Goal: Task Accomplishment & Management: Manage account settings

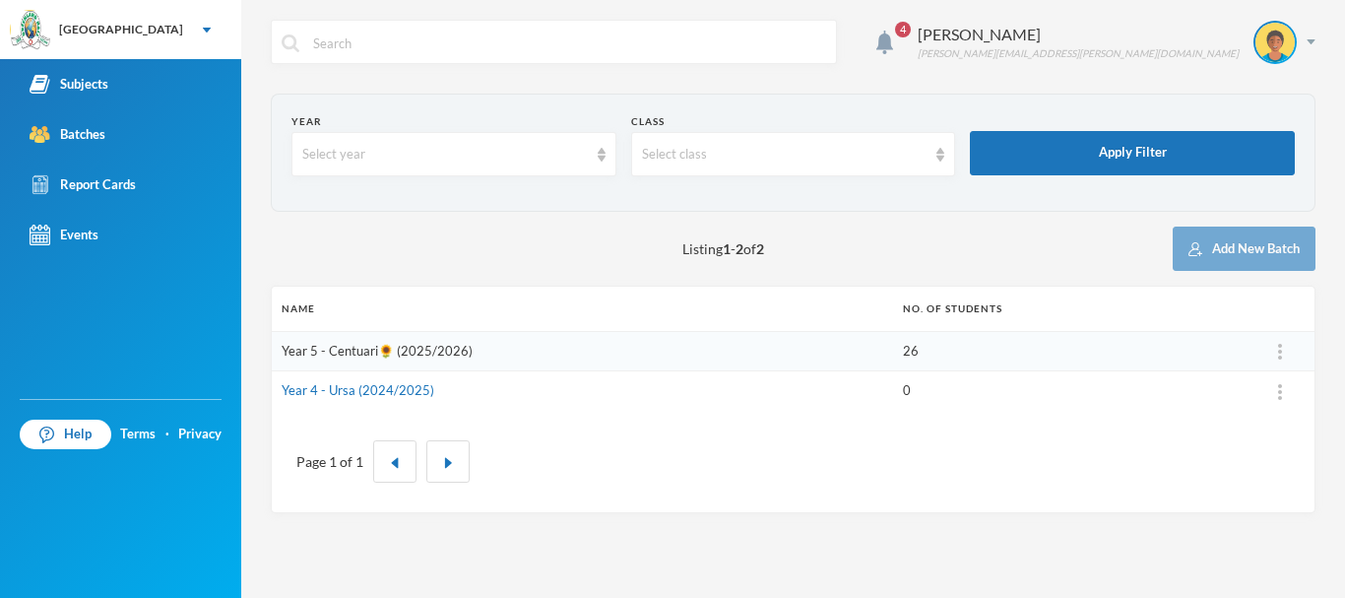
click at [418, 351] on link "Year 5 - Centuari🌻 (2025/2026)" at bounding box center [377, 351] width 191 height 16
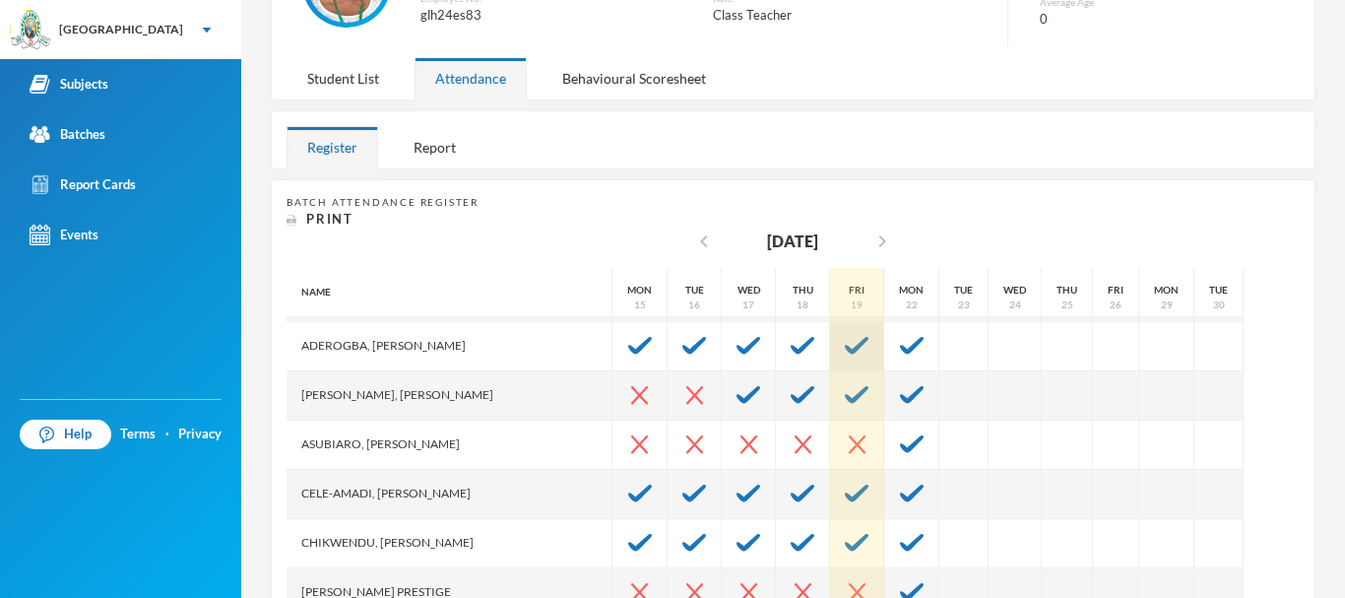
scroll to position [162, 0]
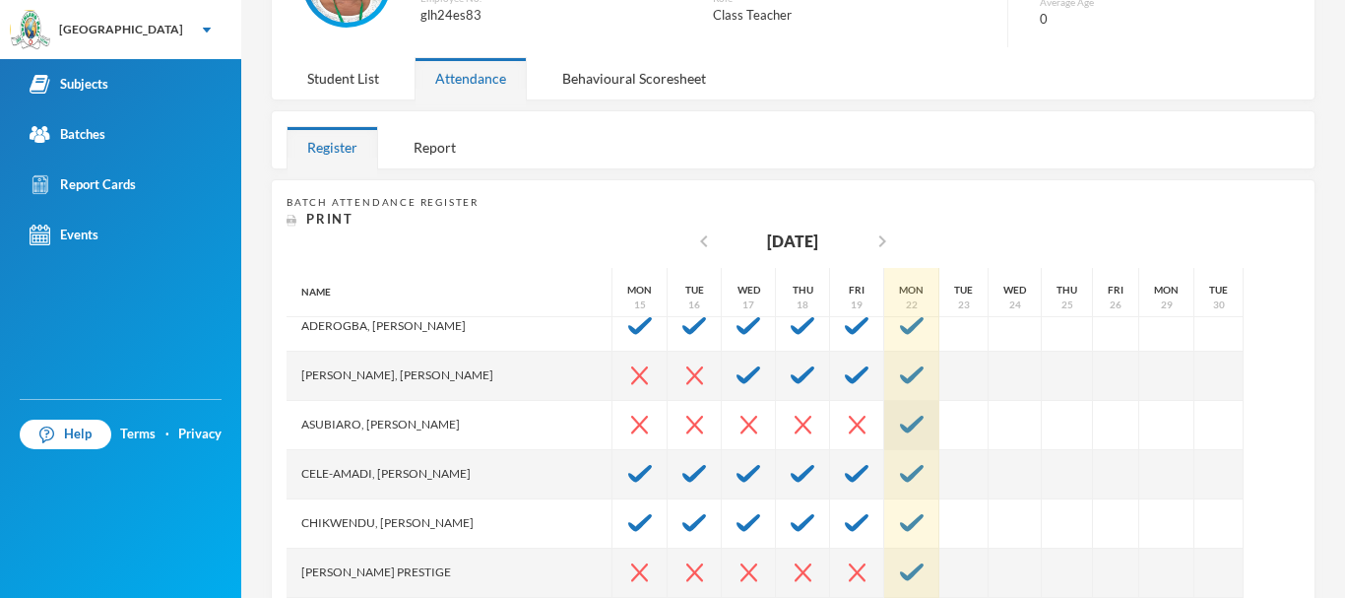
click at [900, 418] on img at bounding box center [912, 425] width 24 height 18
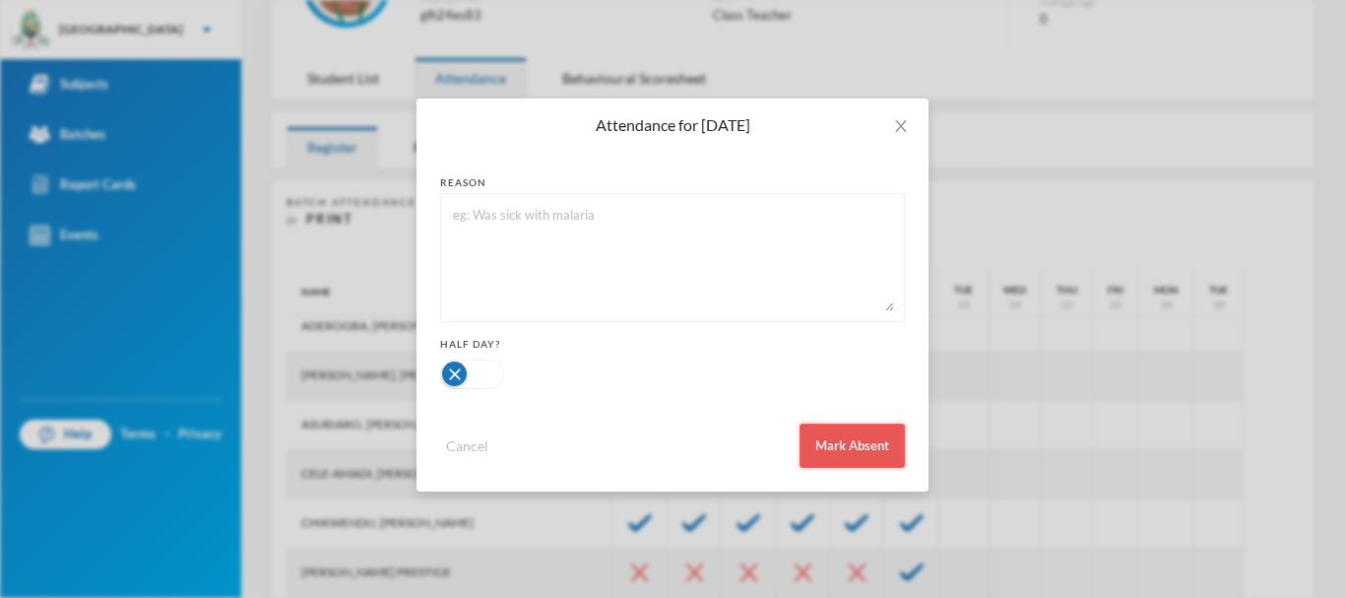
click at [865, 452] on button "Mark Absent" at bounding box center [851, 445] width 105 height 44
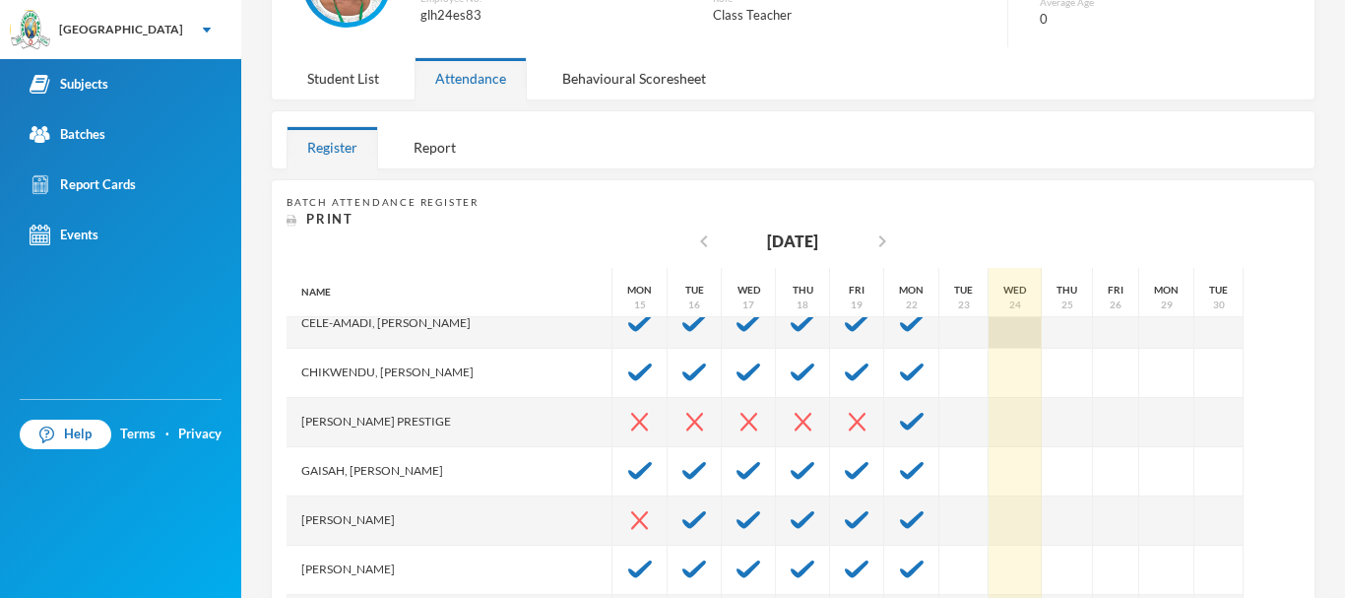
scroll to position [315, 0]
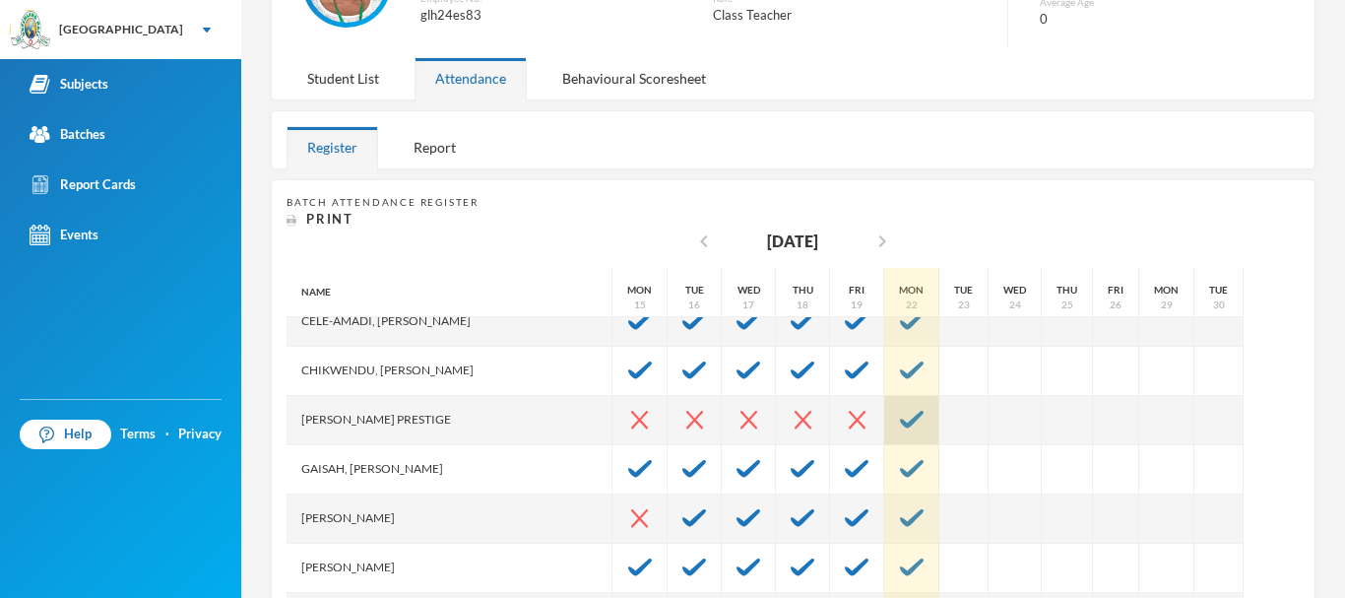
click at [884, 412] on div at bounding box center [911, 420] width 55 height 49
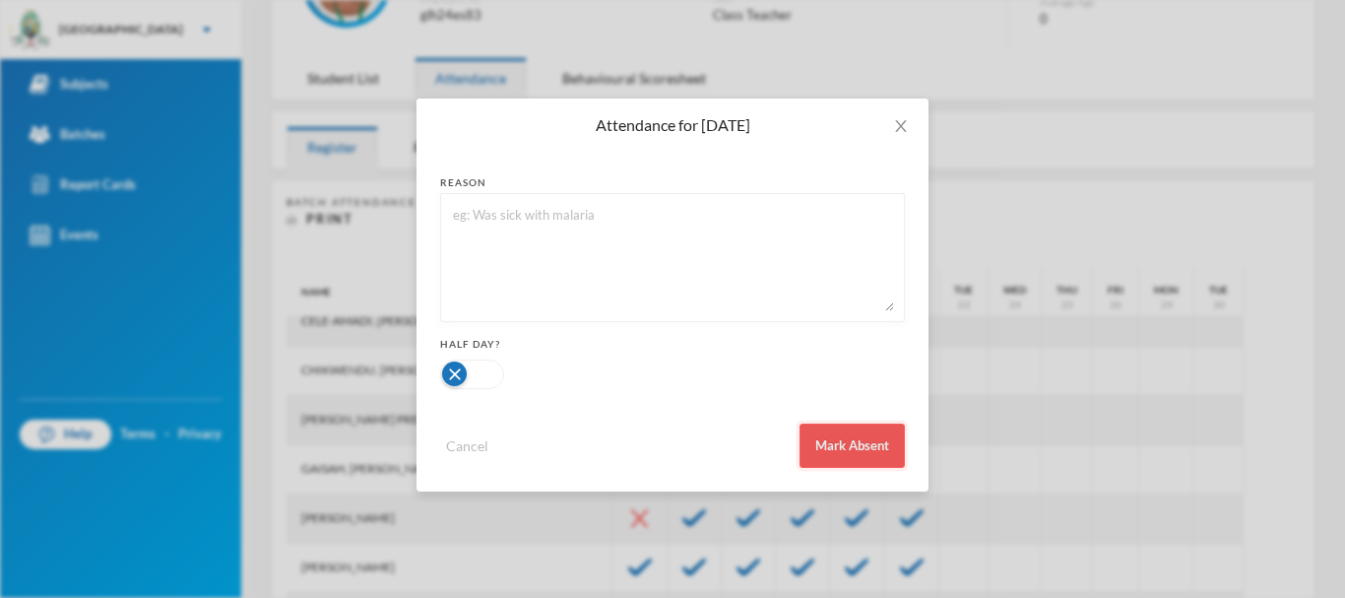
click at [871, 437] on button "Mark Absent" at bounding box center [851, 445] width 105 height 44
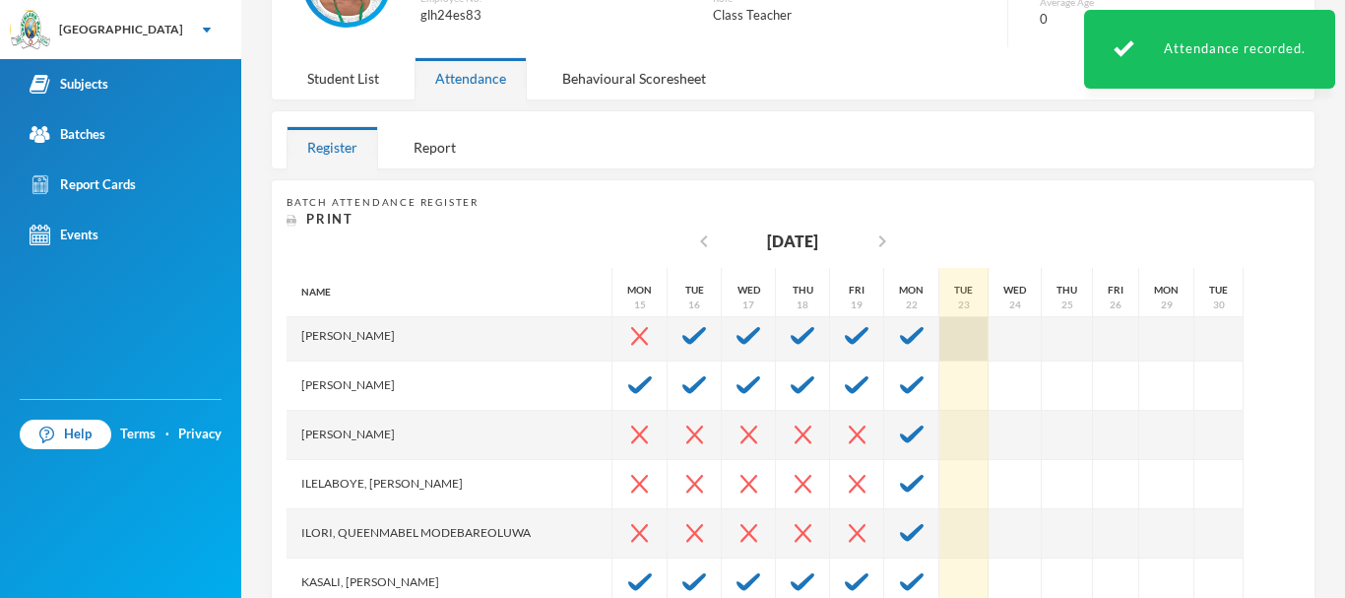
scroll to position [499, 0]
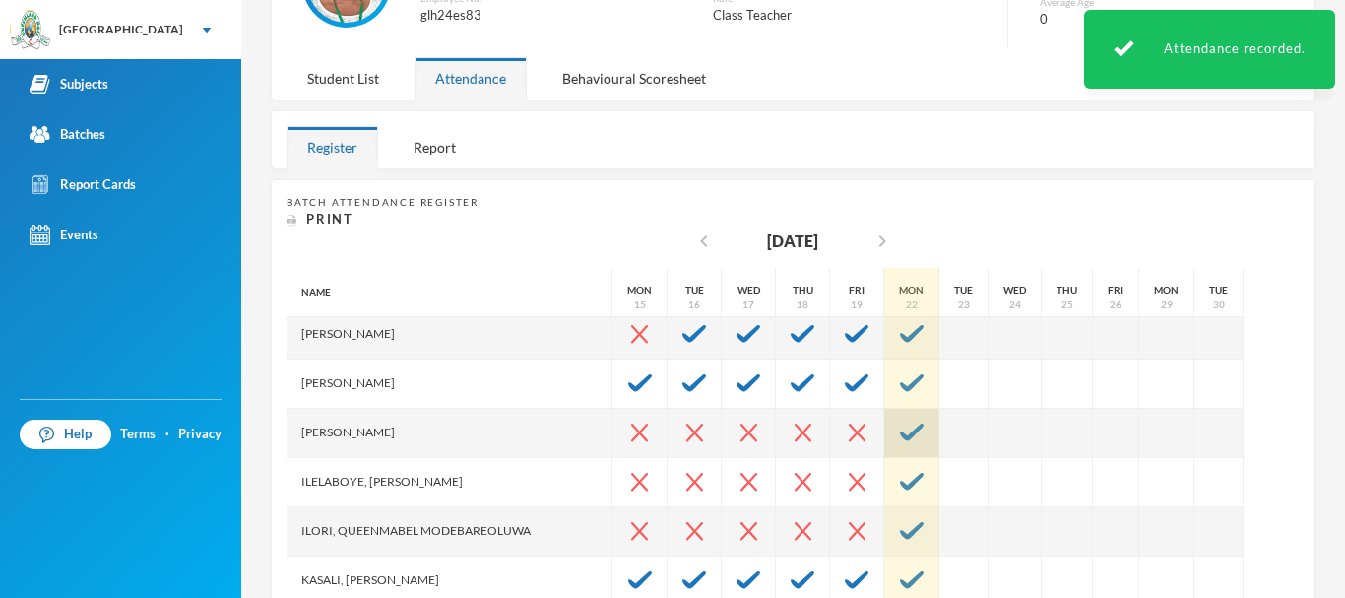
click at [884, 435] on div at bounding box center [911, 433] width 55 height 49
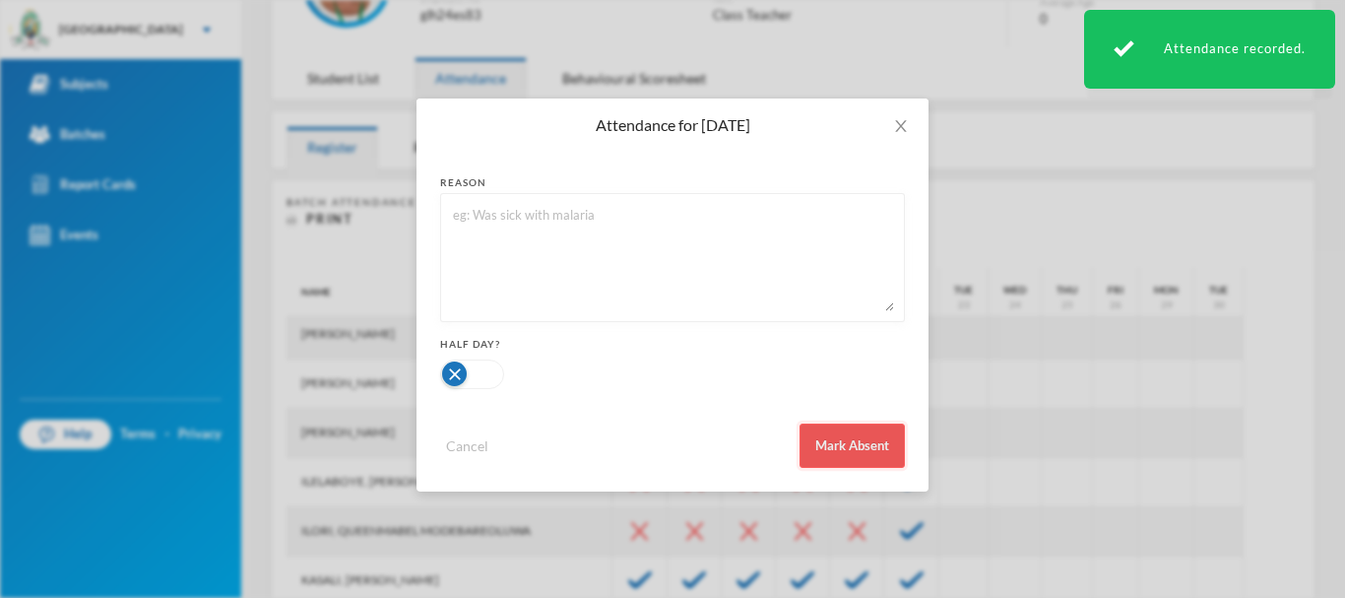
click at [874, 435] on button "Mark Absent" at bounding box center [851, 445] width 105 height 44
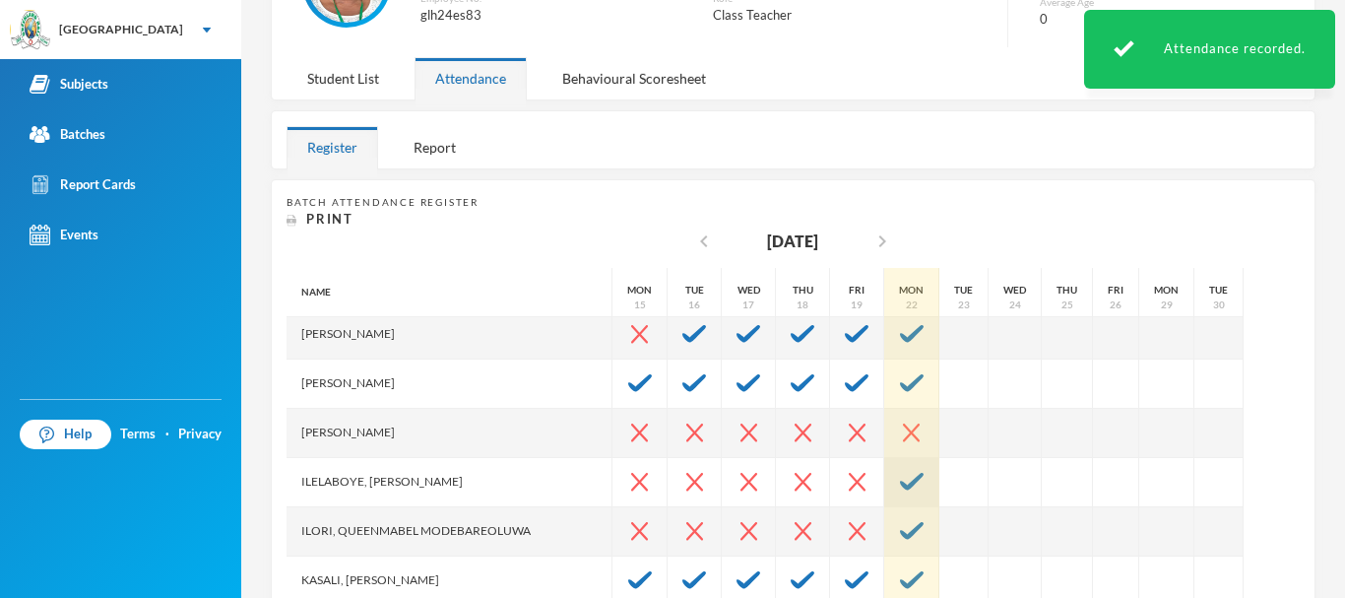
click at [900, 481] on img at bounding box center [912, 482] width 24 height 18
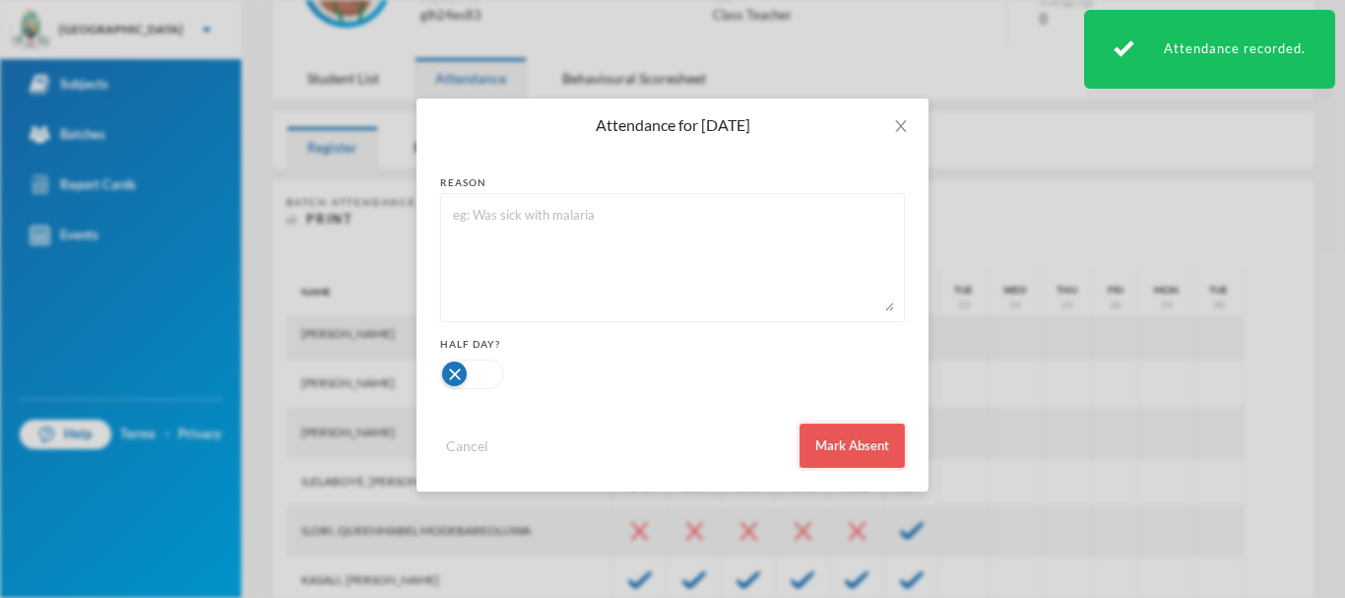
click at [854, 441] on button "Mark Absent" at bounding box center [851, 445] width 105 height 44
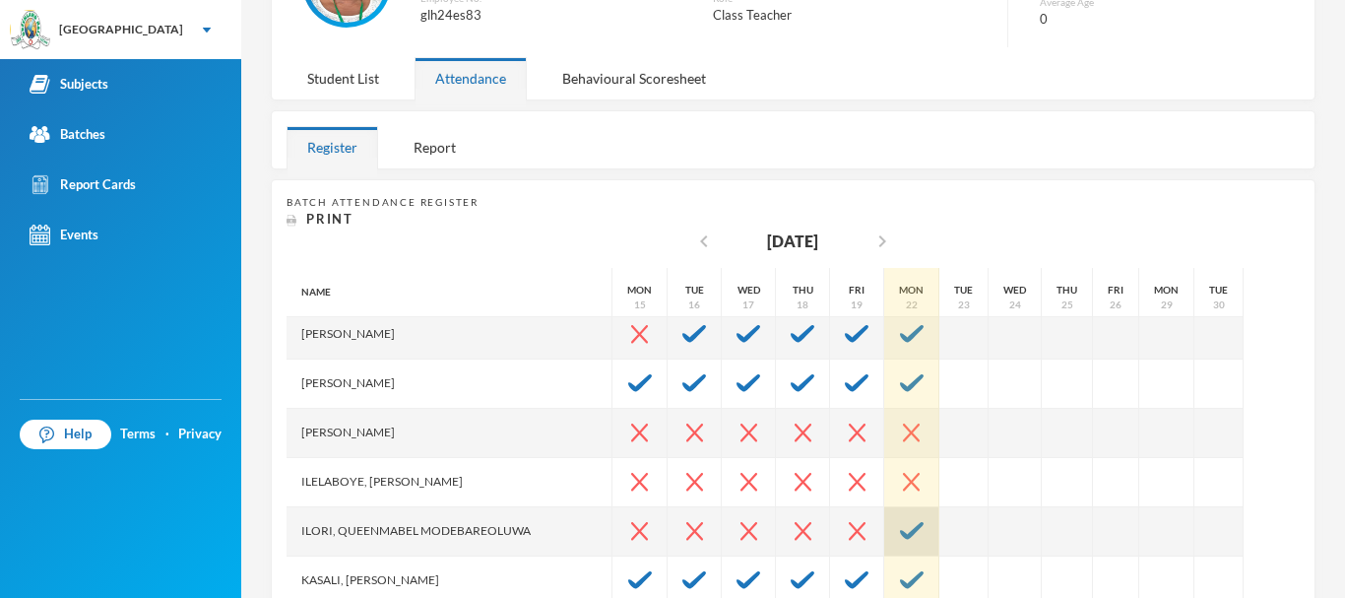
click at [900, 526] on img at bounding box center [912, 531] width 24 height 18
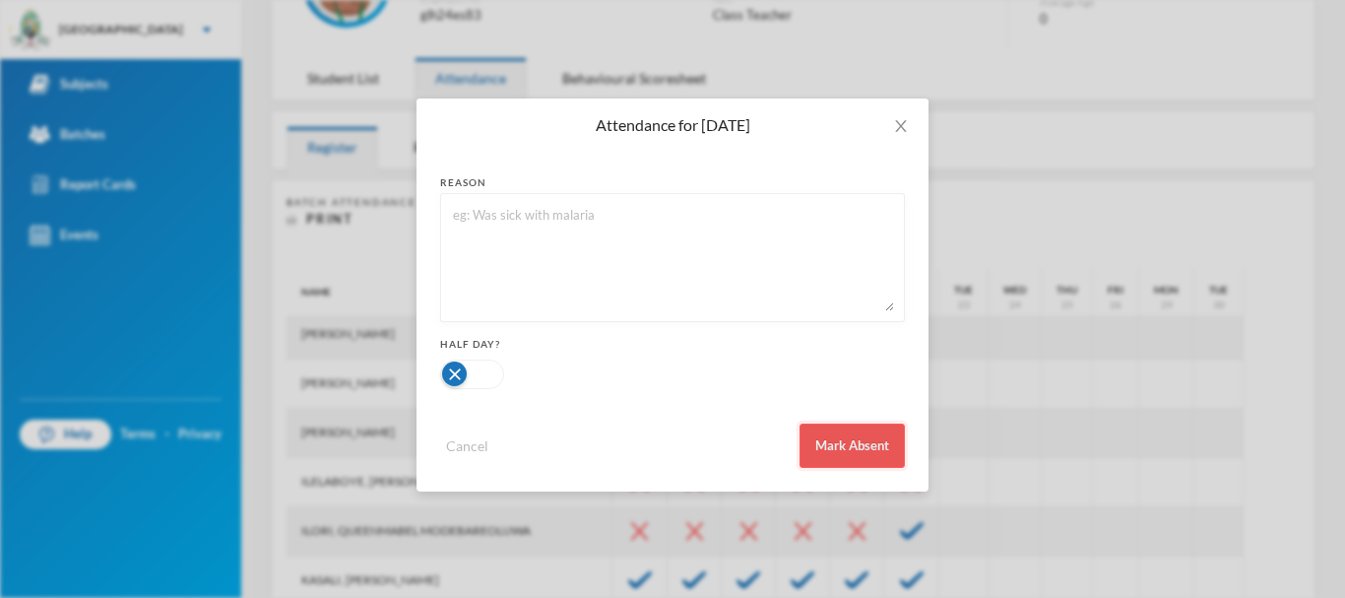
click at [859, 437] on button "Mark Absent" at bounding box center [851, 445] width 105 height 44
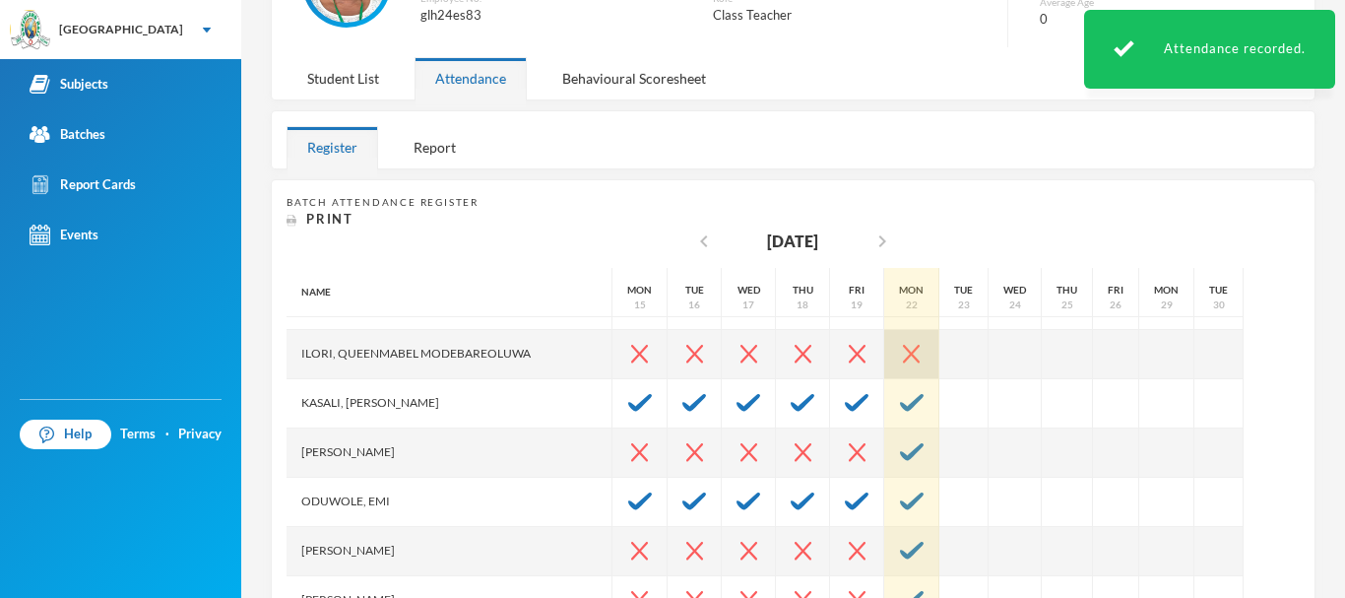
scroll to position [678, 0]
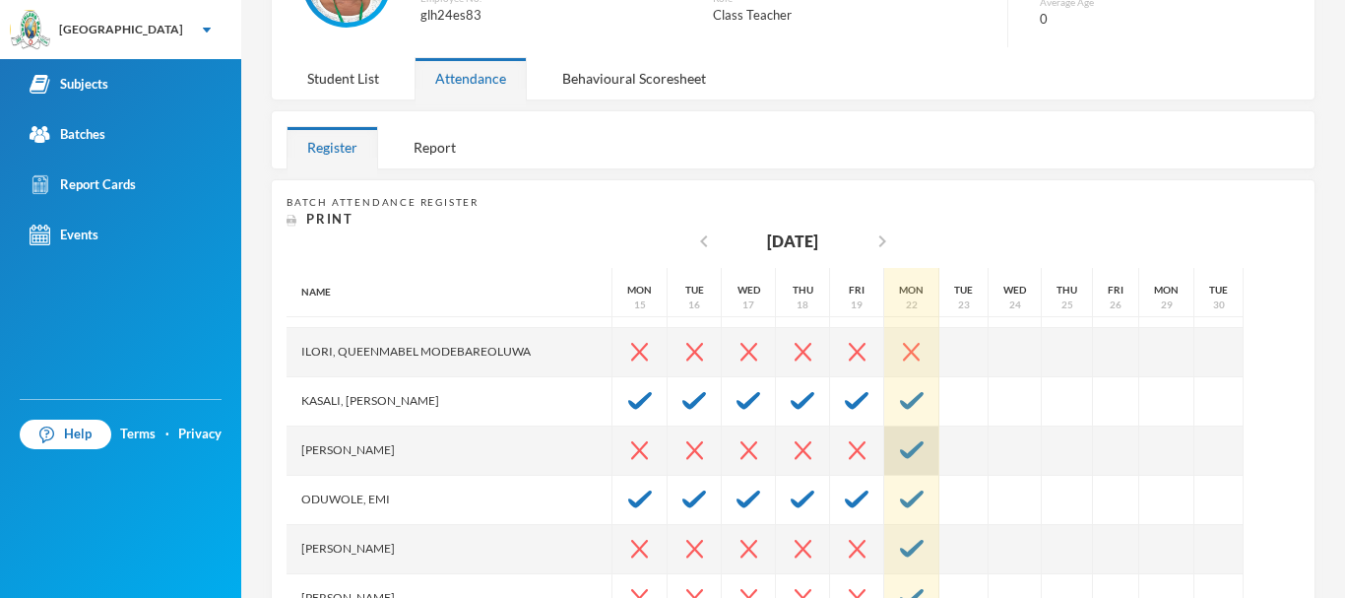
click at [900, 448] on img at bounding box center [912, 450] width 24 height 18
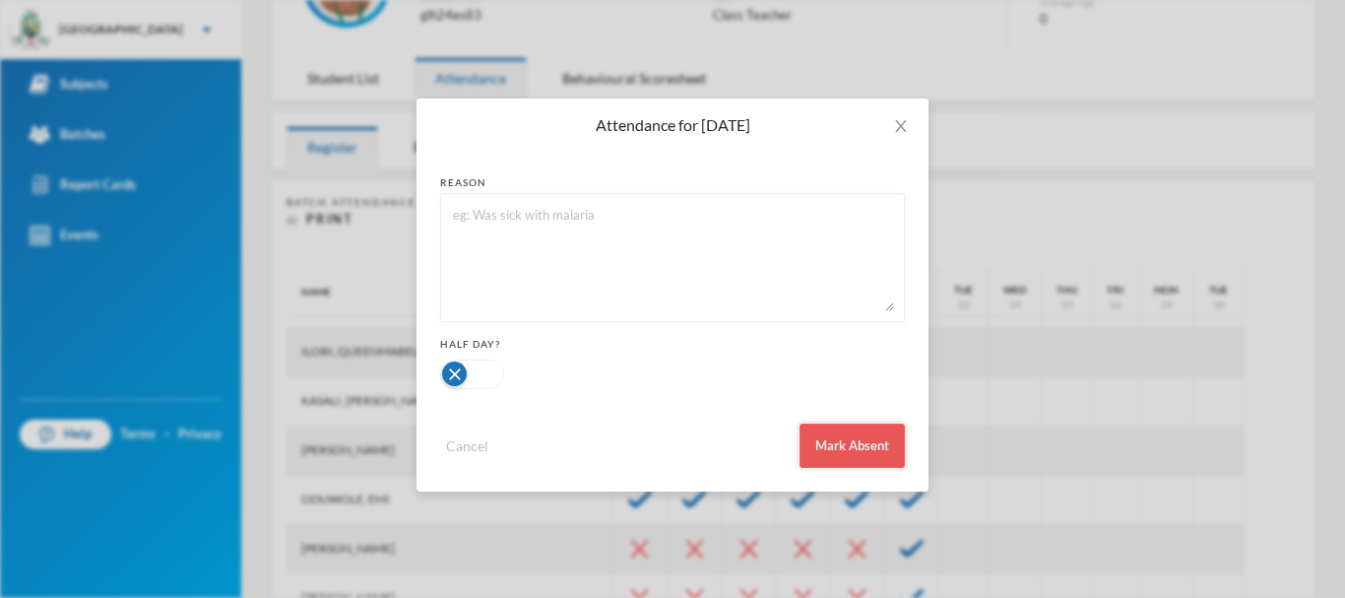
click at [867, 444] on button "Mark Absent" at bounding box center [851, 445] width 105 height 44
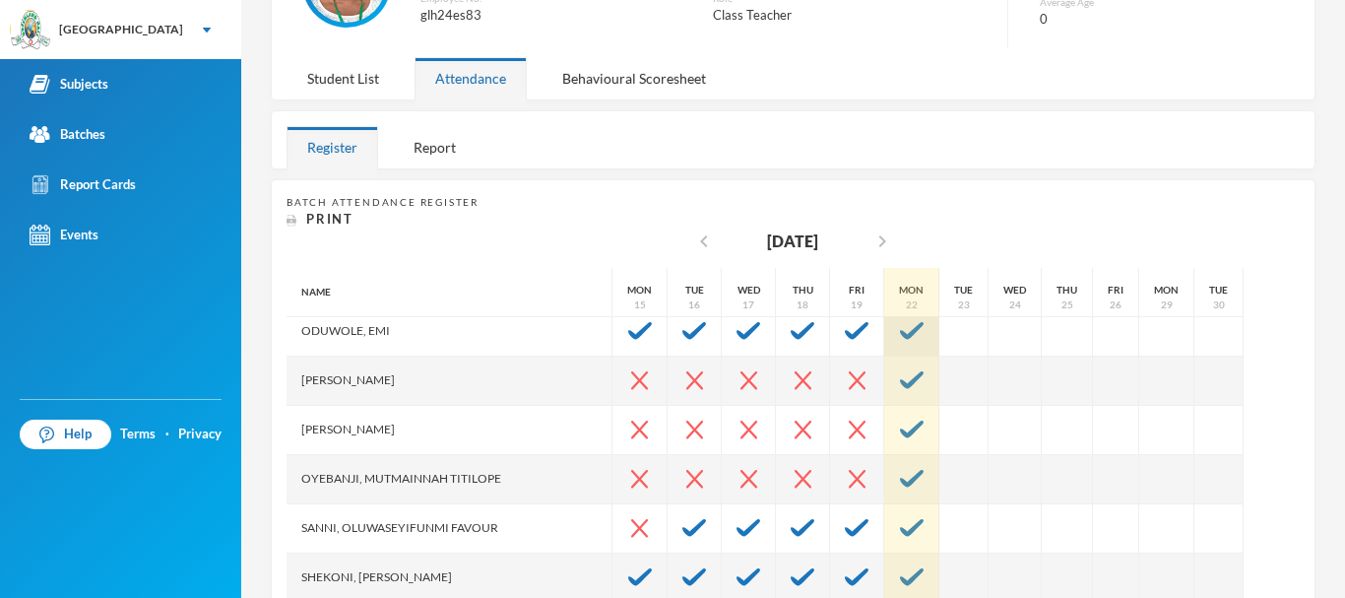
scroll to position [848, 0]
click at [884, 428] on div at bounding box center [911, 429] width 55 height 49
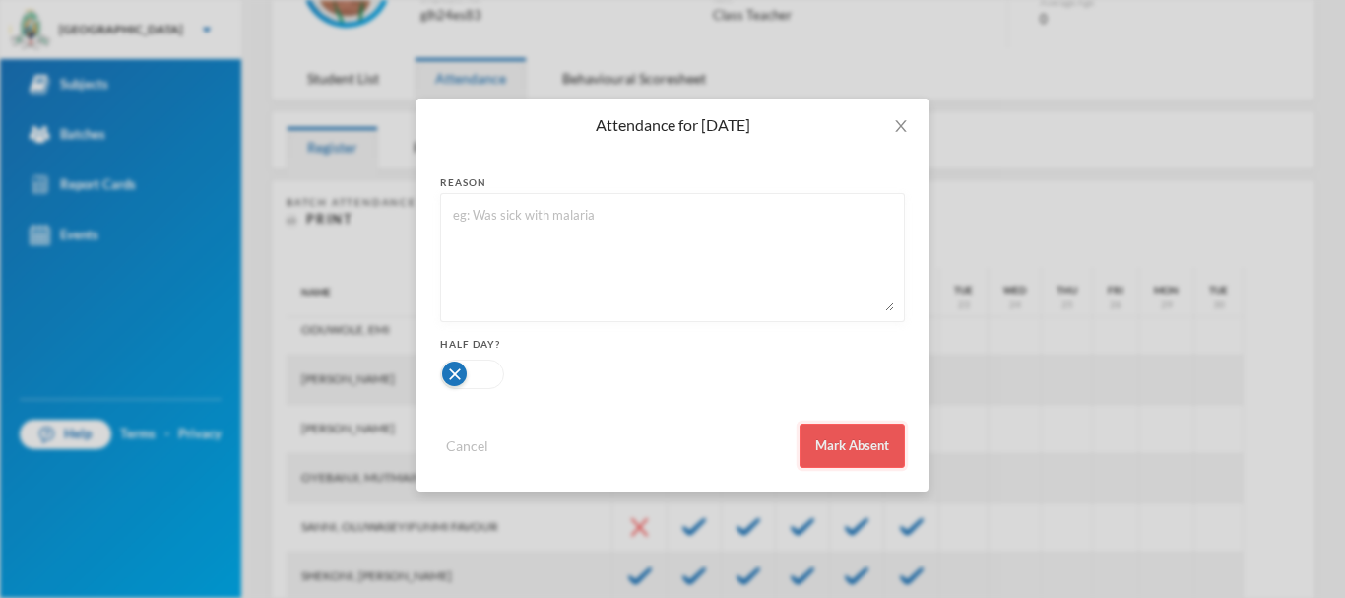
click at [868, 436] on button "Mark Absent" at bounding box center [851, 445] width 105 height 44
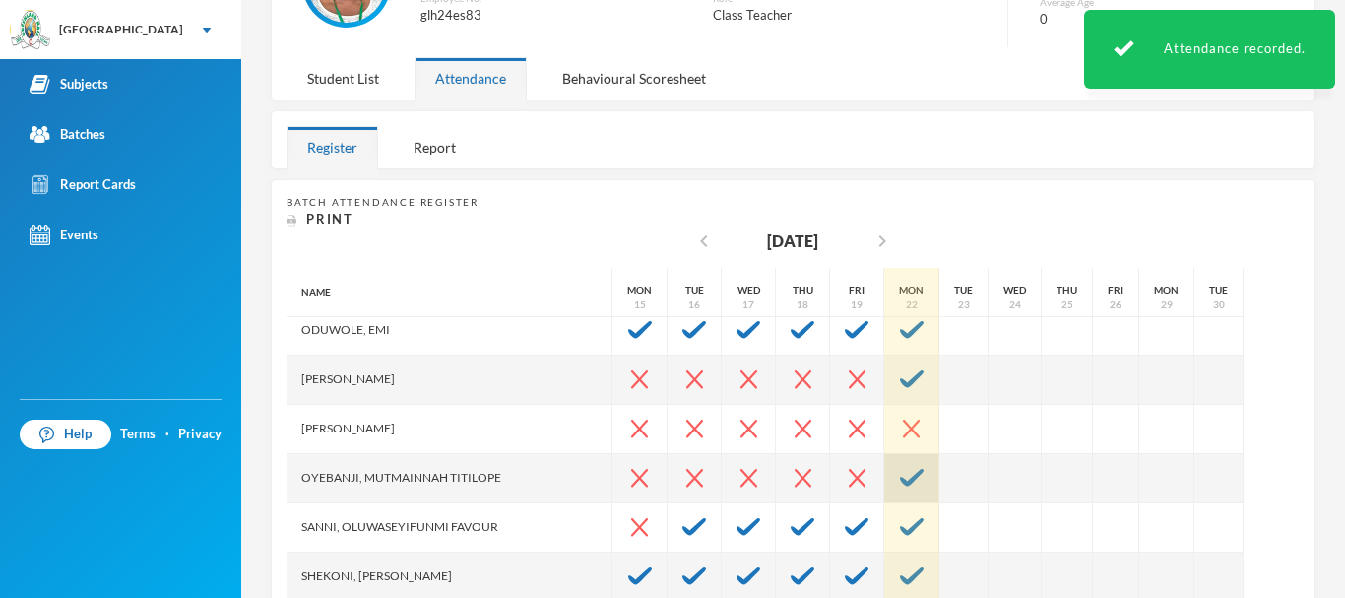
click at [900, 471] on img at bounding box center [912, 478] width 24 height 18
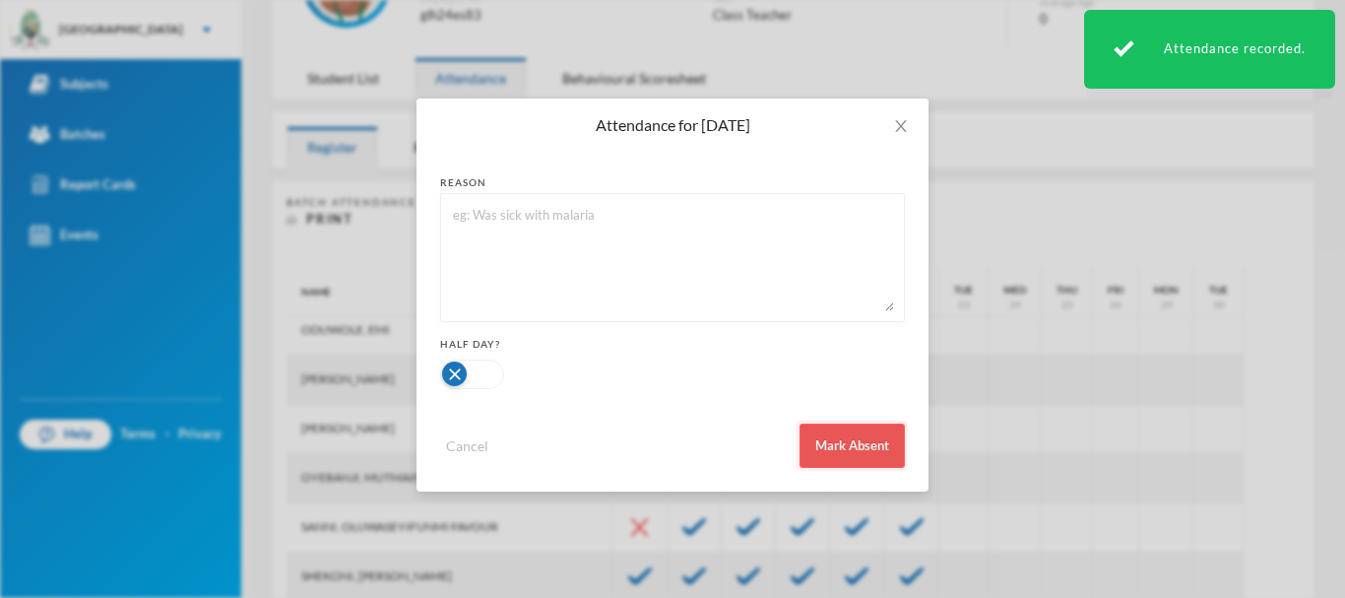
click at [873, 433] on button "Mark Absent" at bounding box center [851, 445] width 105 height 44
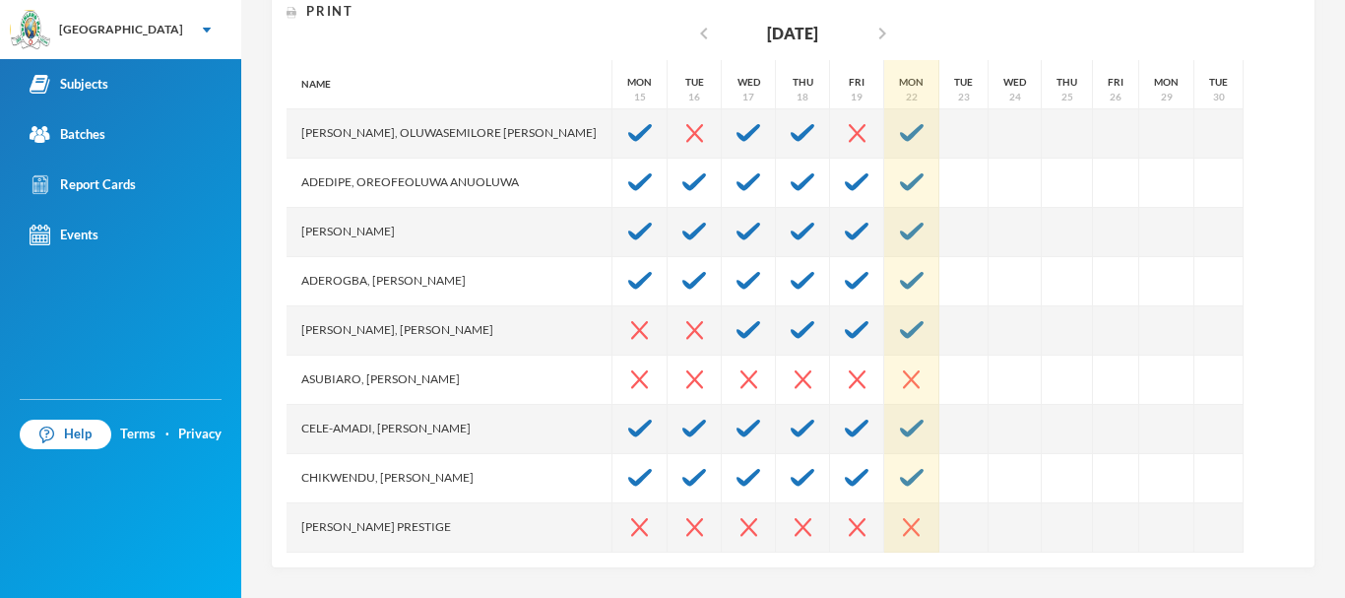
scroll to position [0, 0]
